Goal: Communication & Community: Share content

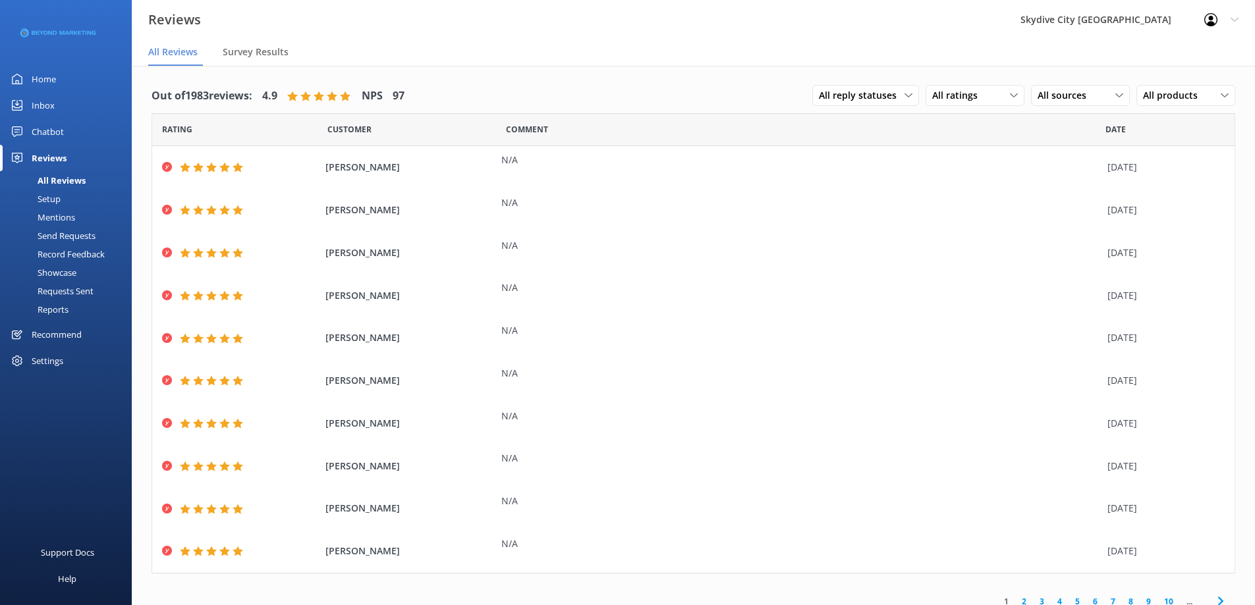
click at [71, 234] on div "Send Requests" at bounding box center [52, 236] width 88 height 18
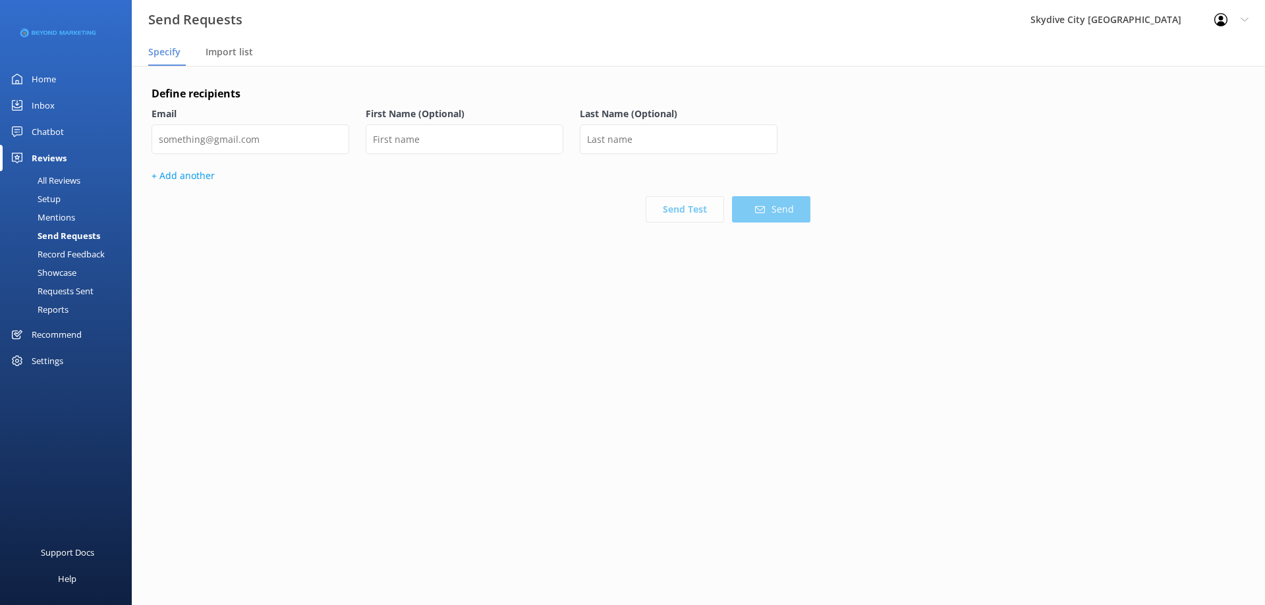
click at [199, 183] on p "+ Add another" at bounding box center [480, 176] width 659 height 14
click at [220, 56] on span "Import list" at bounding box center [228, 51] width 47 height 13
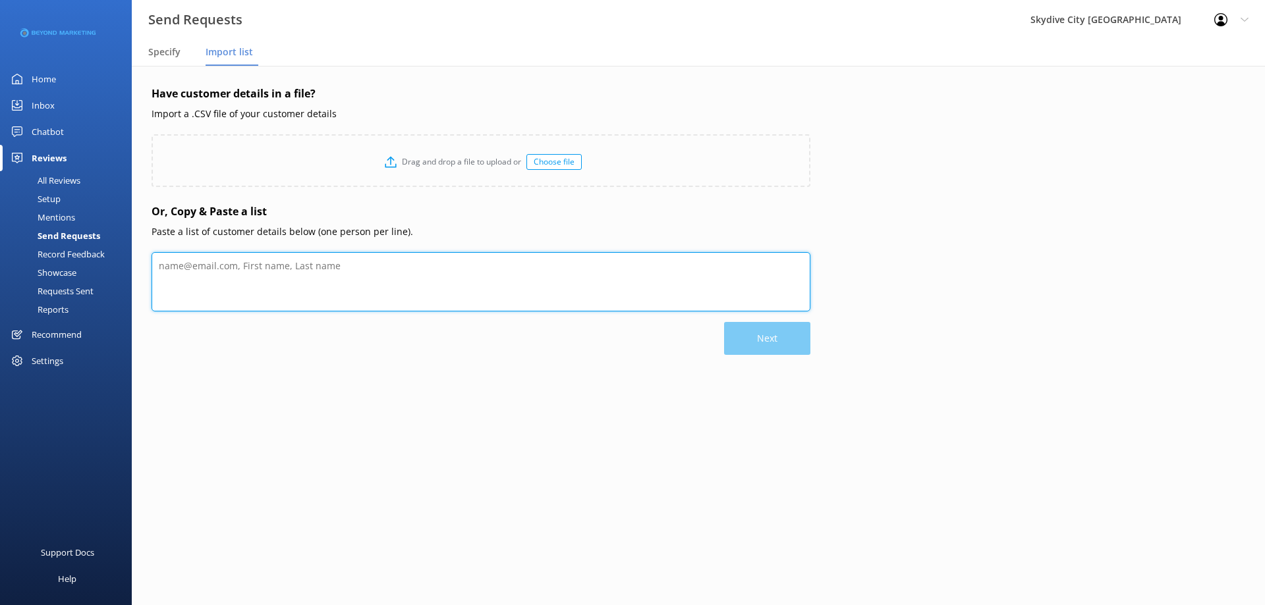
click at [244, 278] on textarea at bounding box center [480, 281] width 659 height 59
paste textarea "[PERSON_NAME] [EMAIL_ADDRESS][DOMAIN_NAME] [PERSON_NAME] [EMAIL_ADDRESS][DOMAIN…"
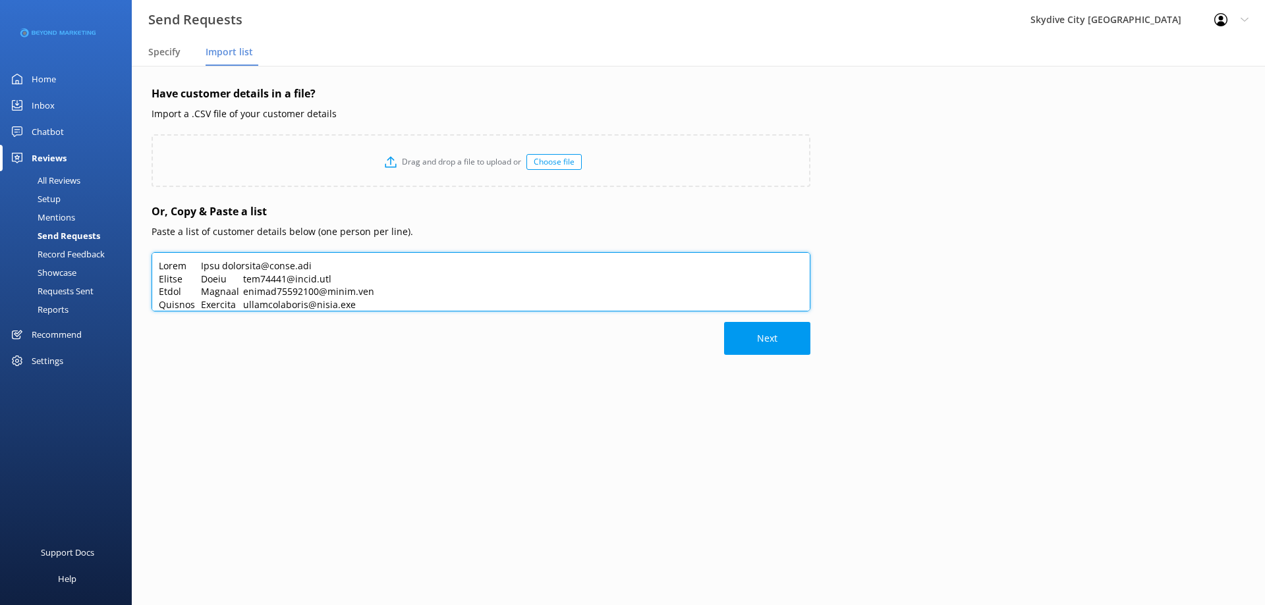
scroll to position [336, 0]
type textarea "[PERSON_NAME] [EMAIL_ADDRESS][DOMAIN_NAME] [PERSON_NAME] [EMAIL_ADDRESS][DOMAIN…"
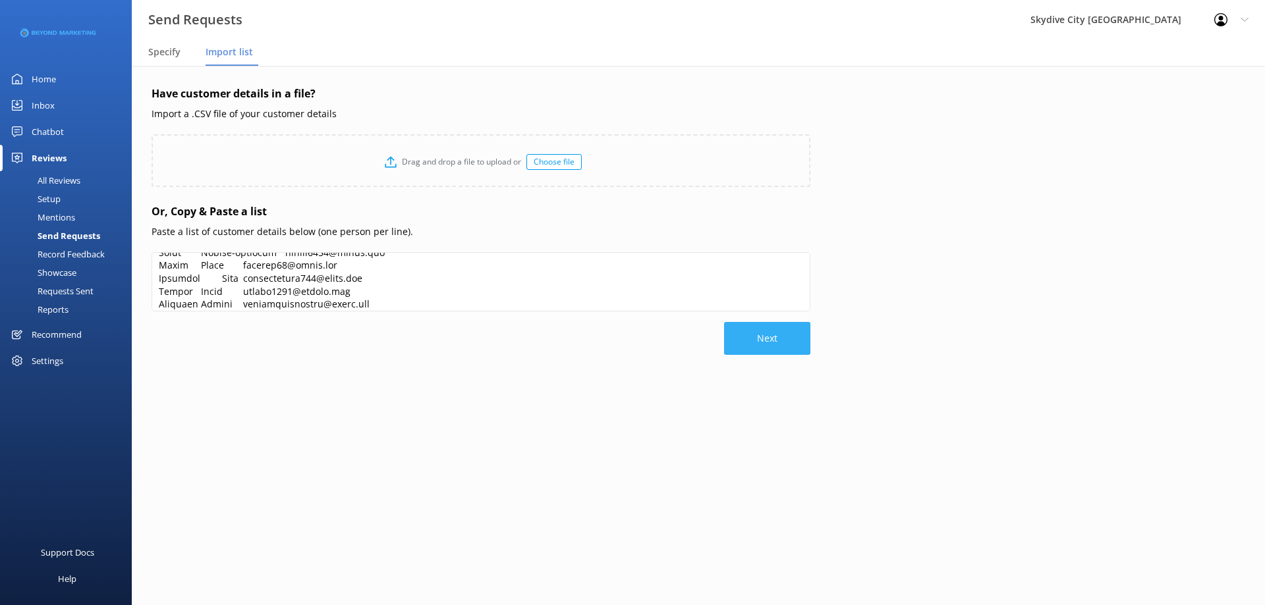
click at [780, 344] on button "Next" at bounding box center [767, 338] width 86 height 33
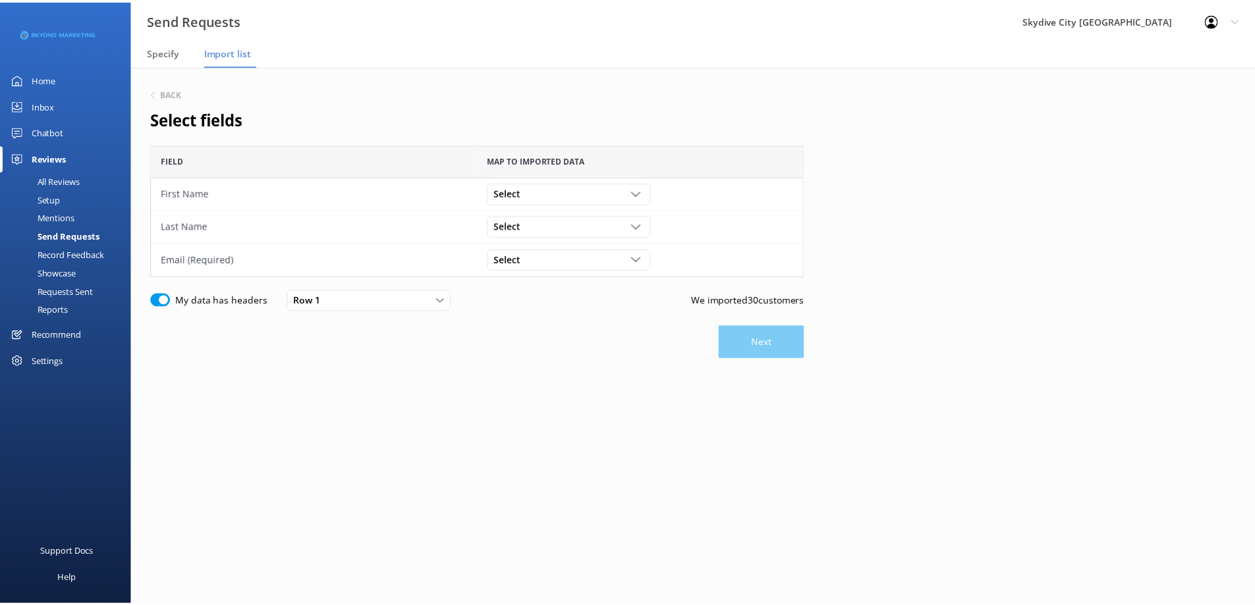
scroll to position [123, 649]
click at [582, 187] on div "Select" at bounding box center [573, 193] width 158 height 14
click at [540, 224] on link "[PERSON_NAME]" at bounding box center [572, 220] width 163 height 26
drag, startPoint x: 554, startPoint y: 222, endPoint x: 546, endPoint y: 236, distance: 16.5
click at [554, 223] on div "Select" at bounding box center [573, 226] width 158 height 14
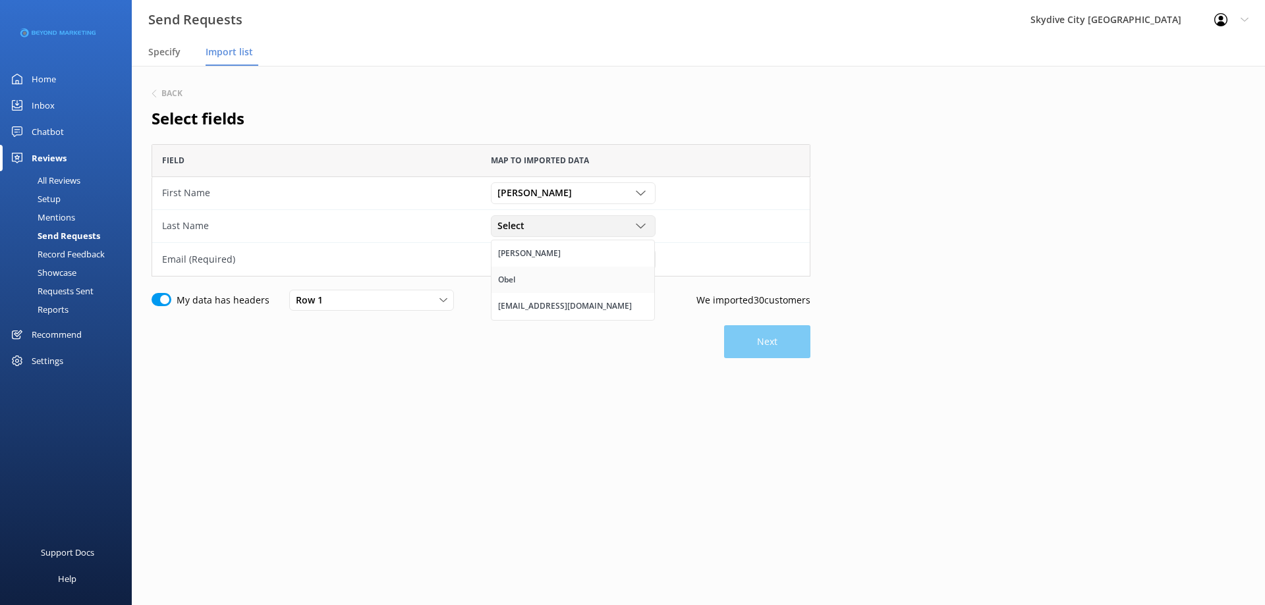
click at [510, 278] on div "Obel" at bounding box center [506, 279] width 17 height 13
click at [537, 257] on div "Select" at bounding box center [573, 259] width 158 height 14
click at [506, 340] on div "[EMAIL_ADDRESS][DOMAIN_NAME]" at bounding box center [565, 339] width 134 height 13
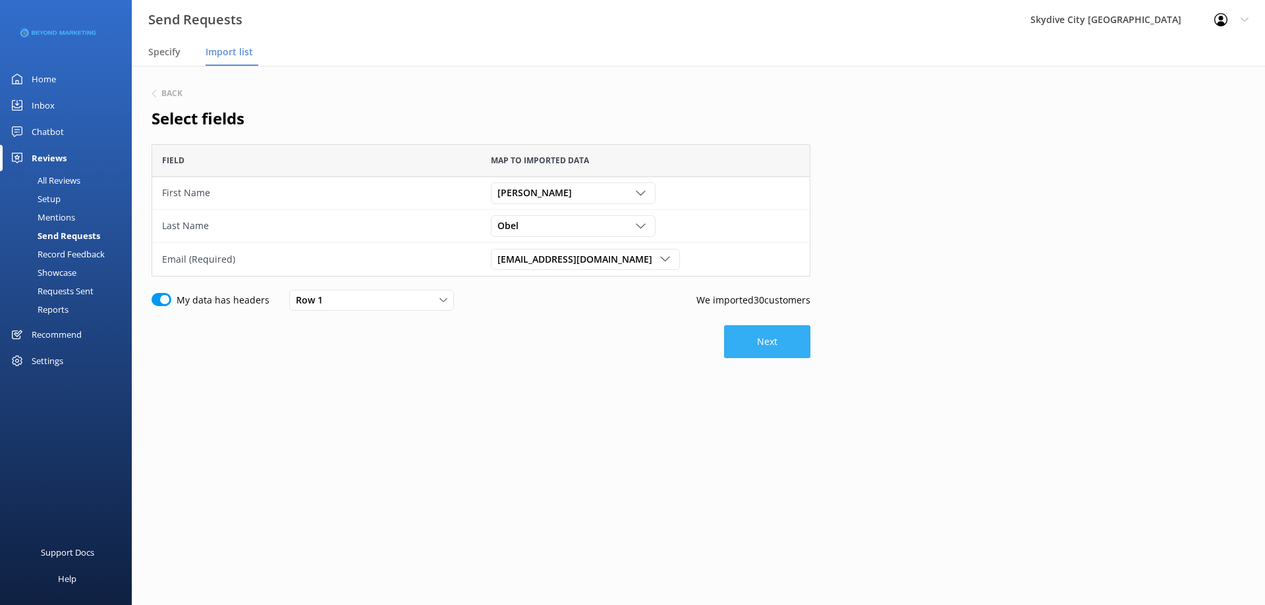
click at [750, 341] on button "Next" at bounding box center [767, 341] width 86 height 33
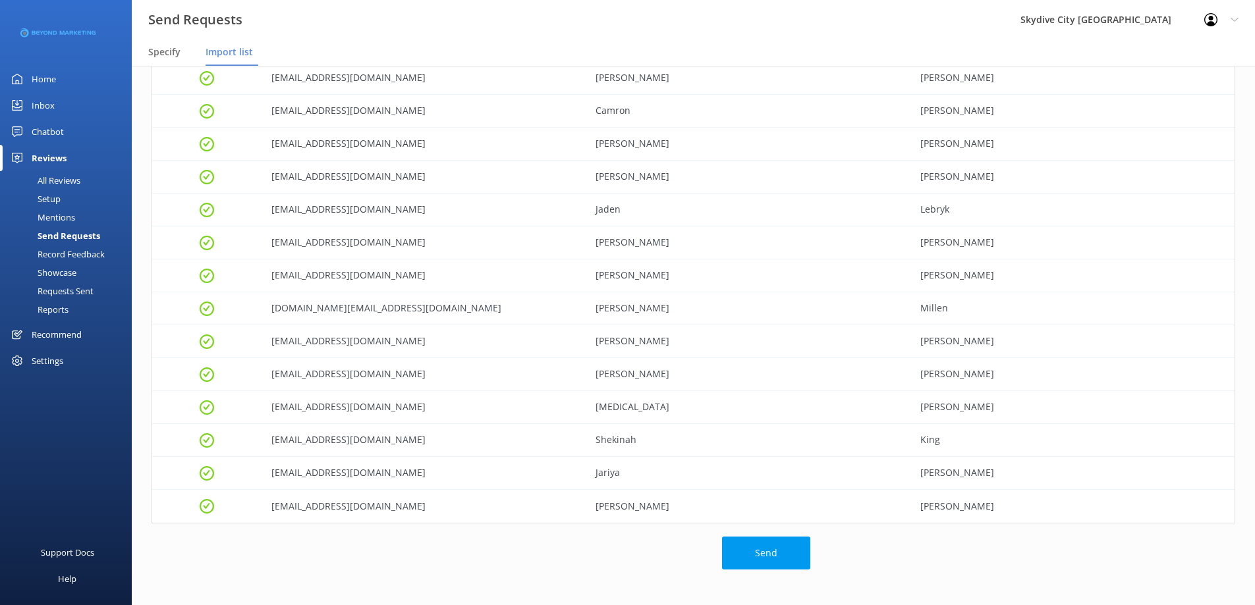
scroll to position [672, 0]
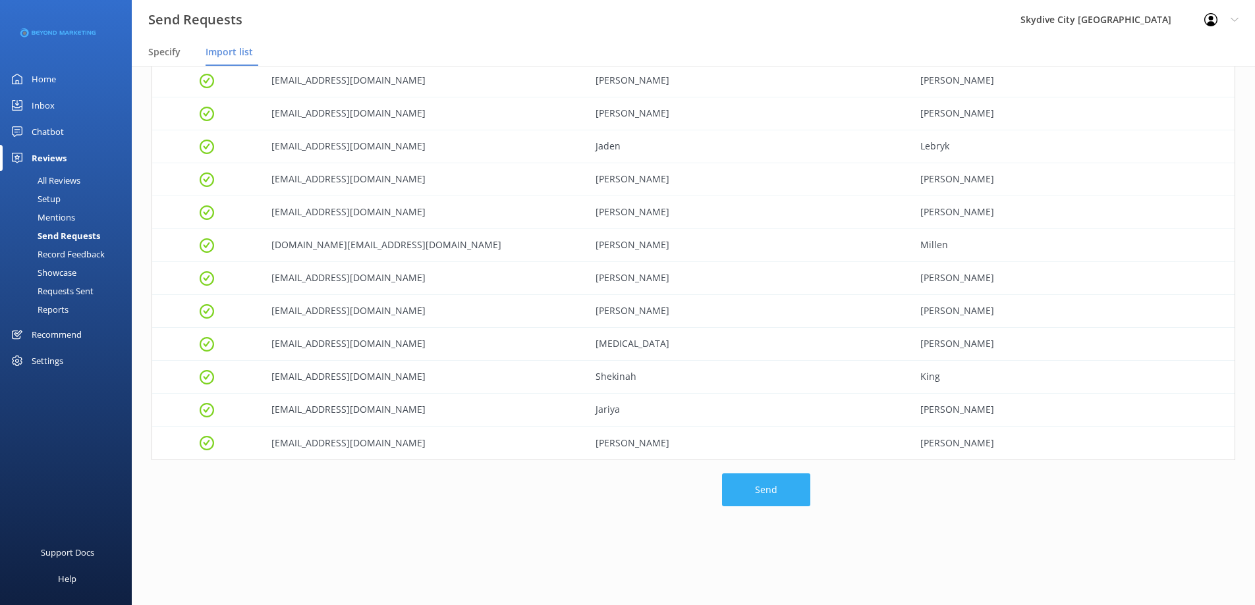
click at [777, 481] on button "Send" at bounding box center [766, 490] width 88 height 33
